Goal: Task Accomplishment & Management: Use online tool/utility

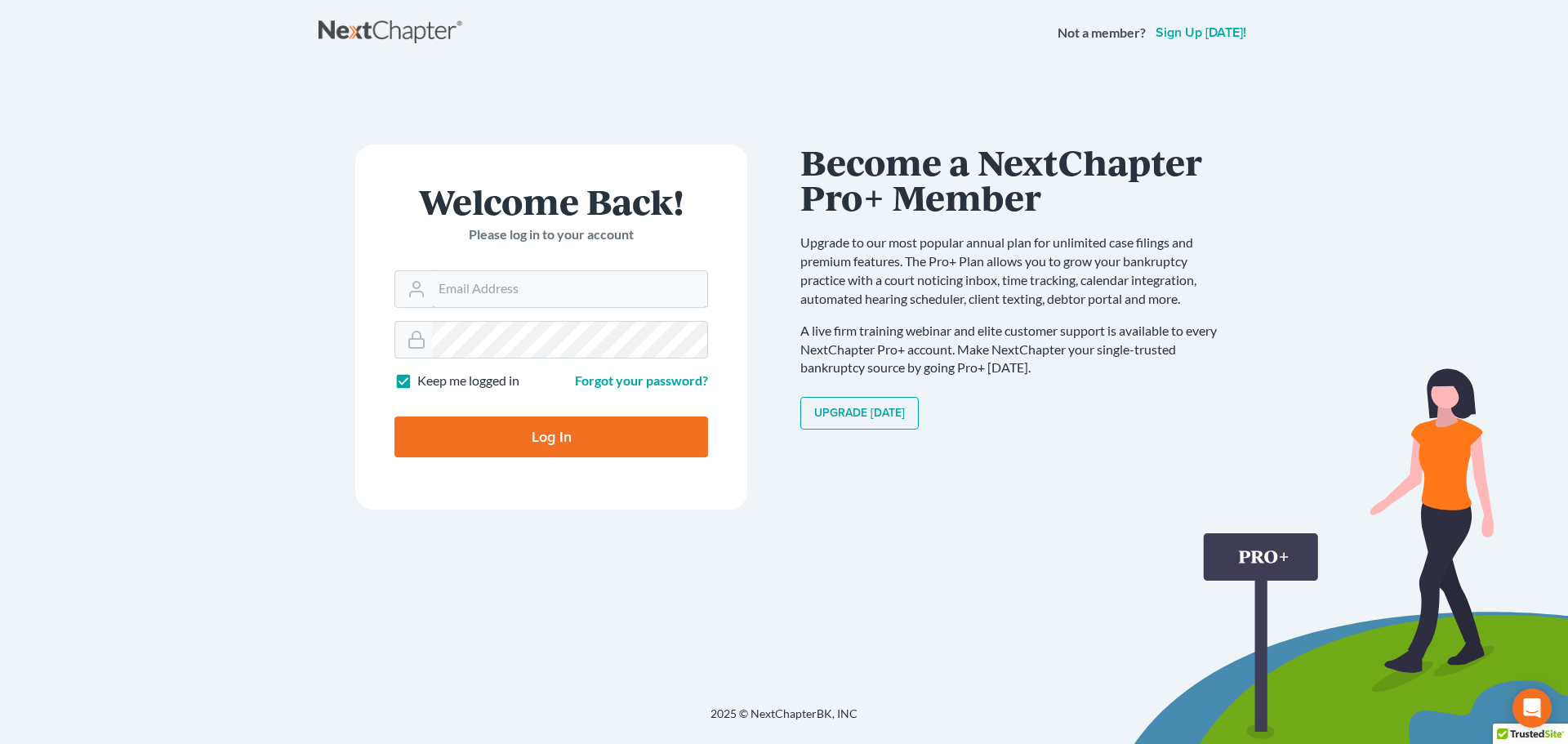
type input "[EMAIL_ADDRESS][DOMAIN_NAME]"
click at [490, 450] on input "Log In" at bounding box center [551, 437] width 313 height 41
type input "Thinking..."
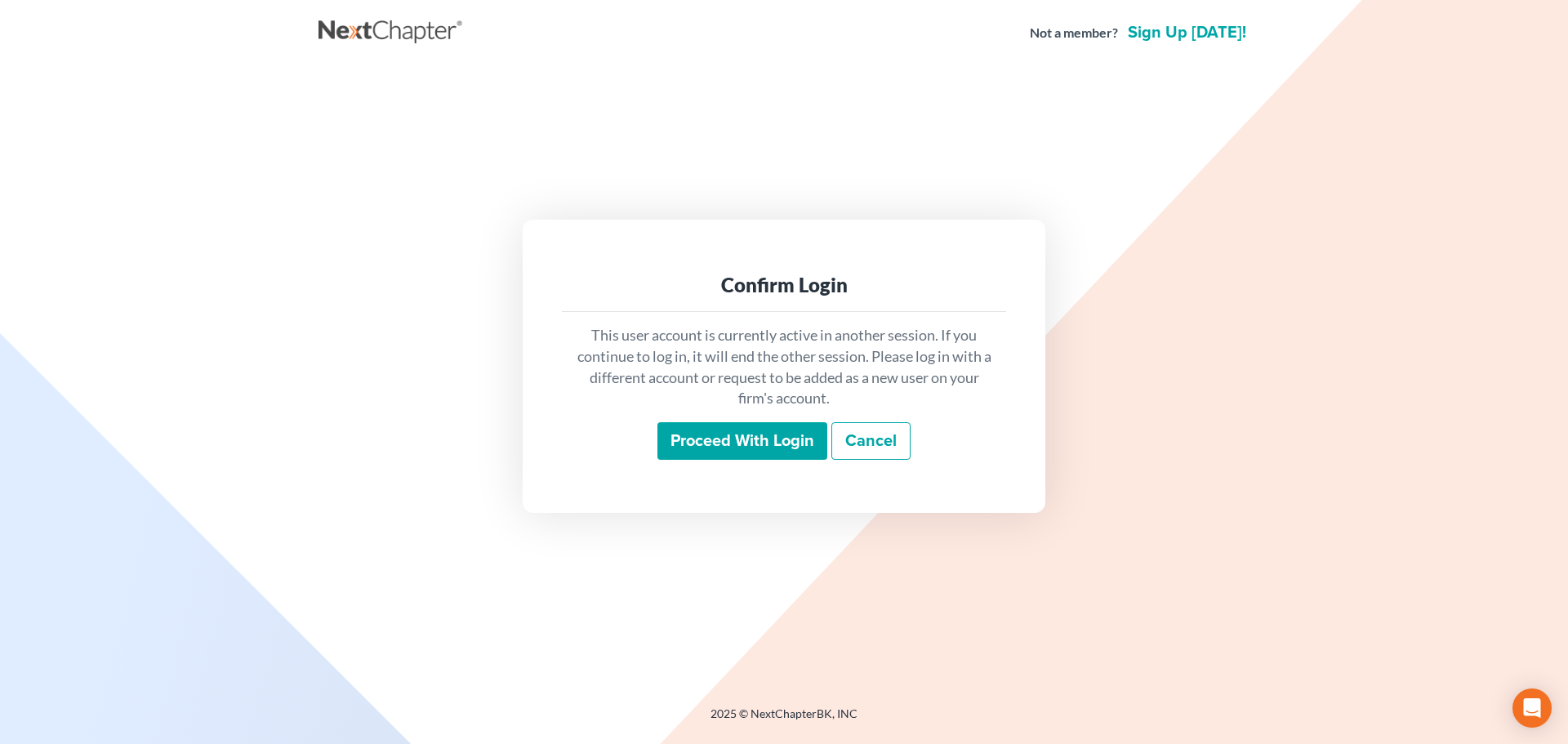
click at [708, 447] on input "Proceed with login" at bounding box center [742, 441] width 170 height 37
